Goal: Navigation & Orientation: Find specific page/section

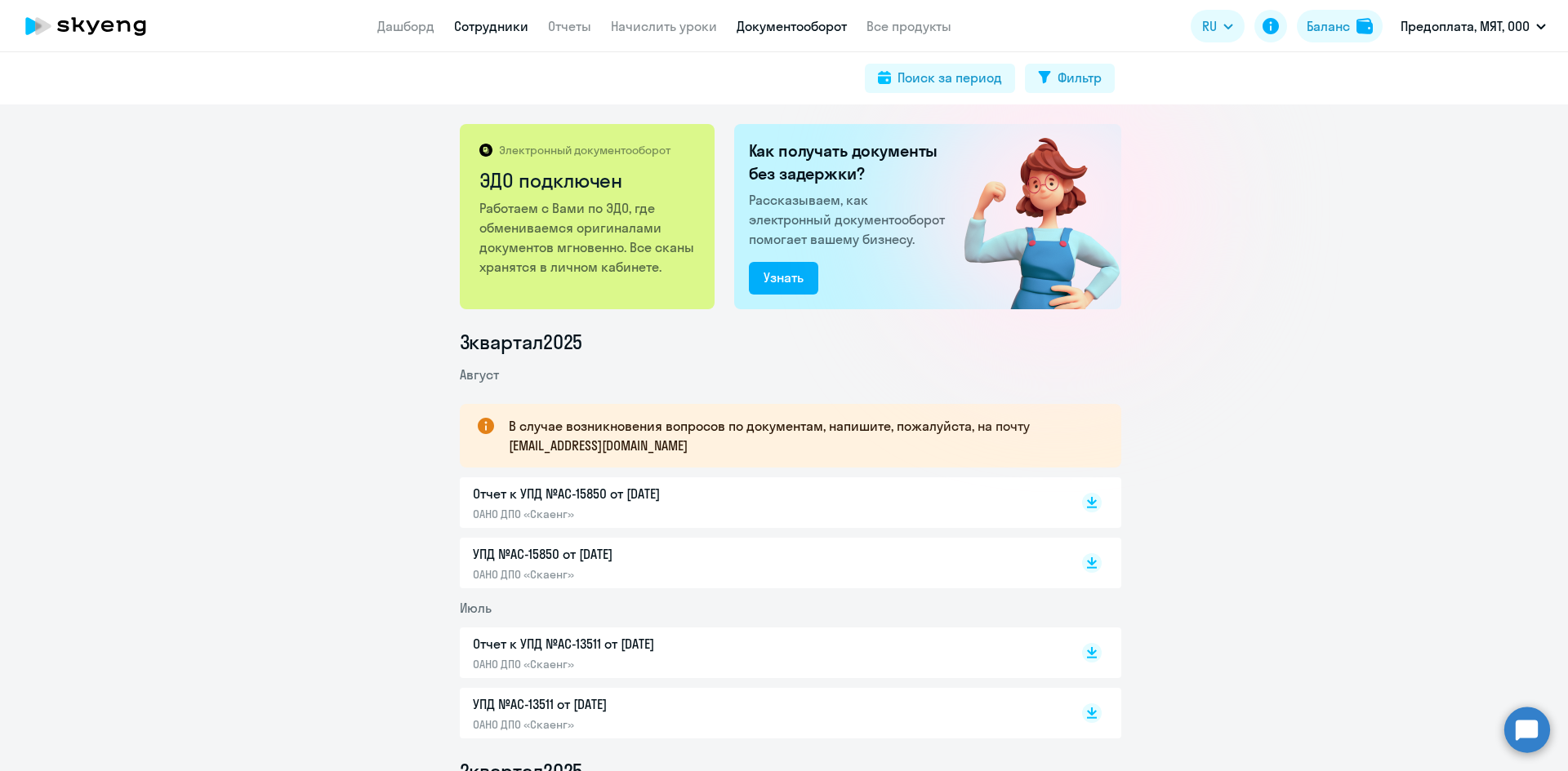
click at [475, 18] on link "Сотрудники" at bounding box center [491, 25] width 74 height 17
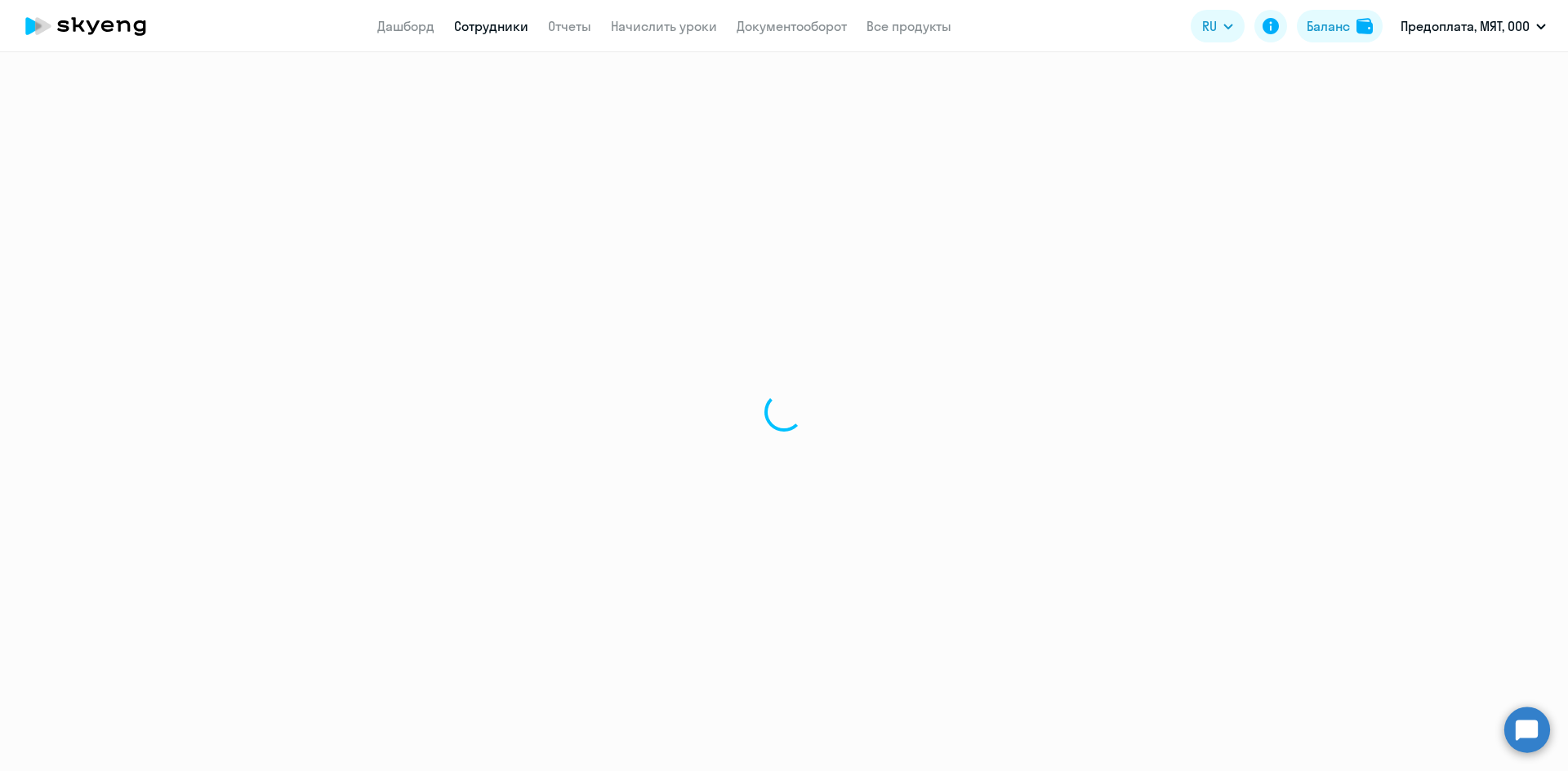
select select "30"
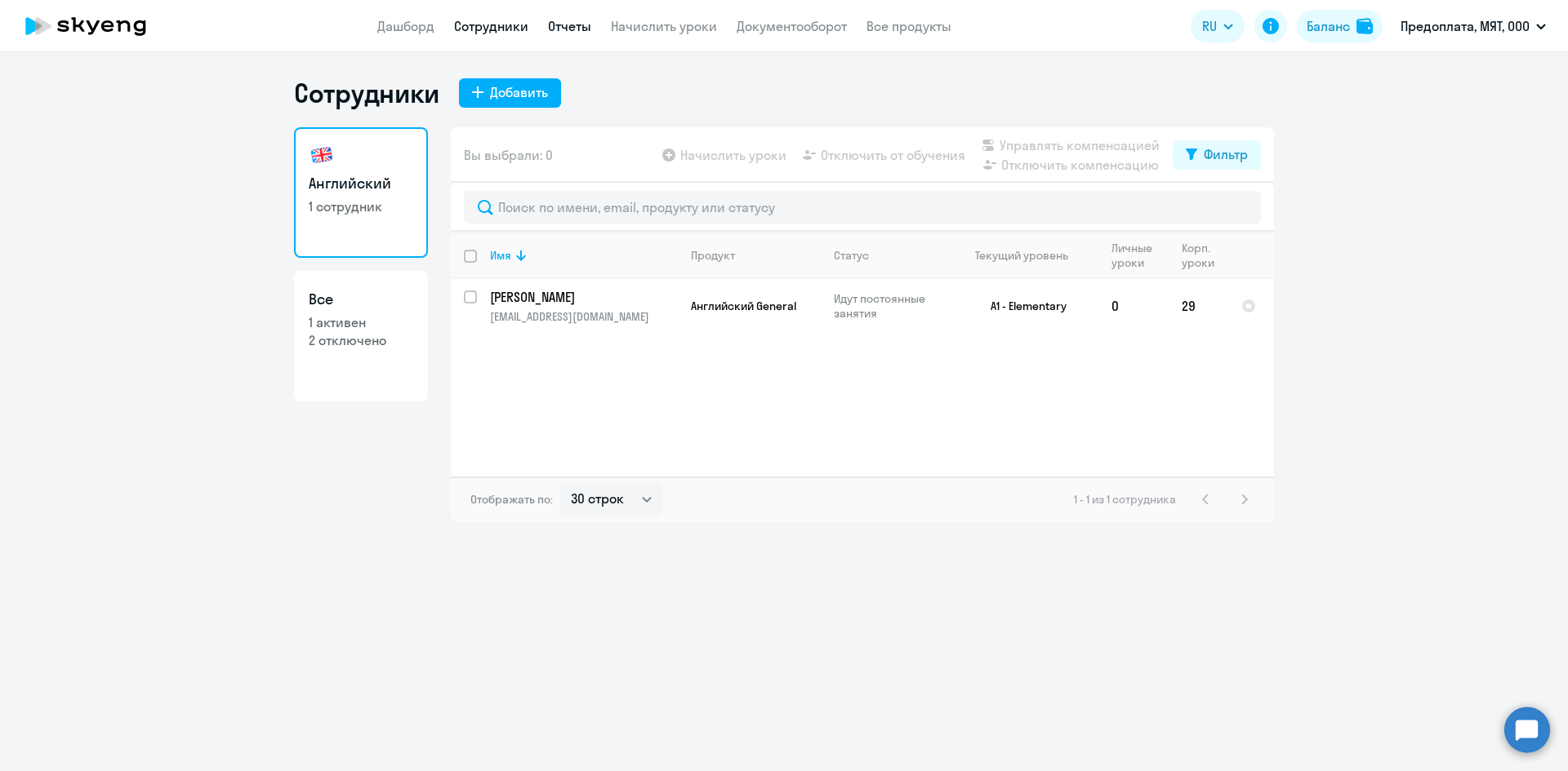
click at [575, 22] on link "Отчеты" at bounding box center [570, 25] width 43 height 17
